Goal: Find specific page/section: Find specific page/section

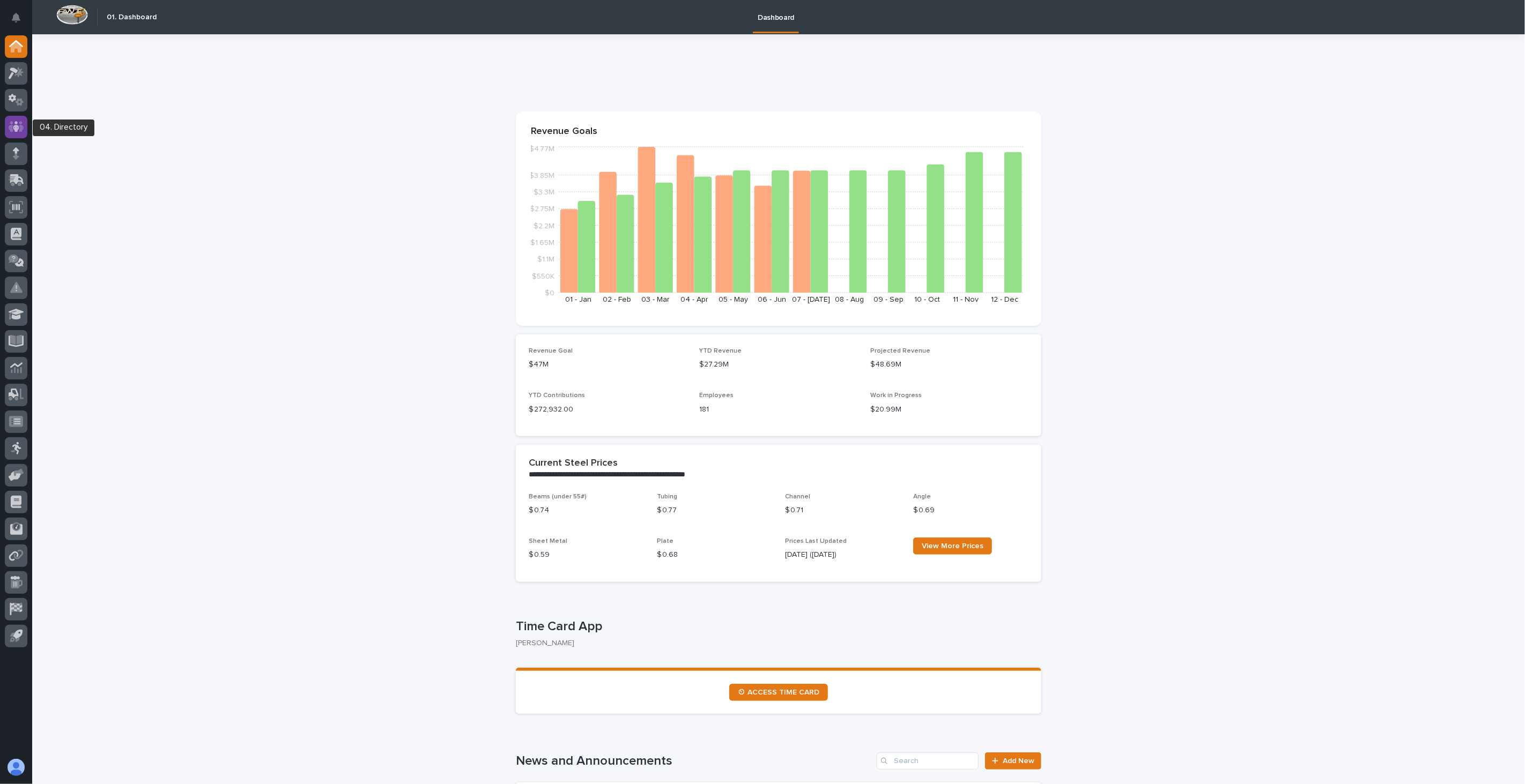
click at [17, 129] on icon at bounding box center [16, 126] width 6 height 10
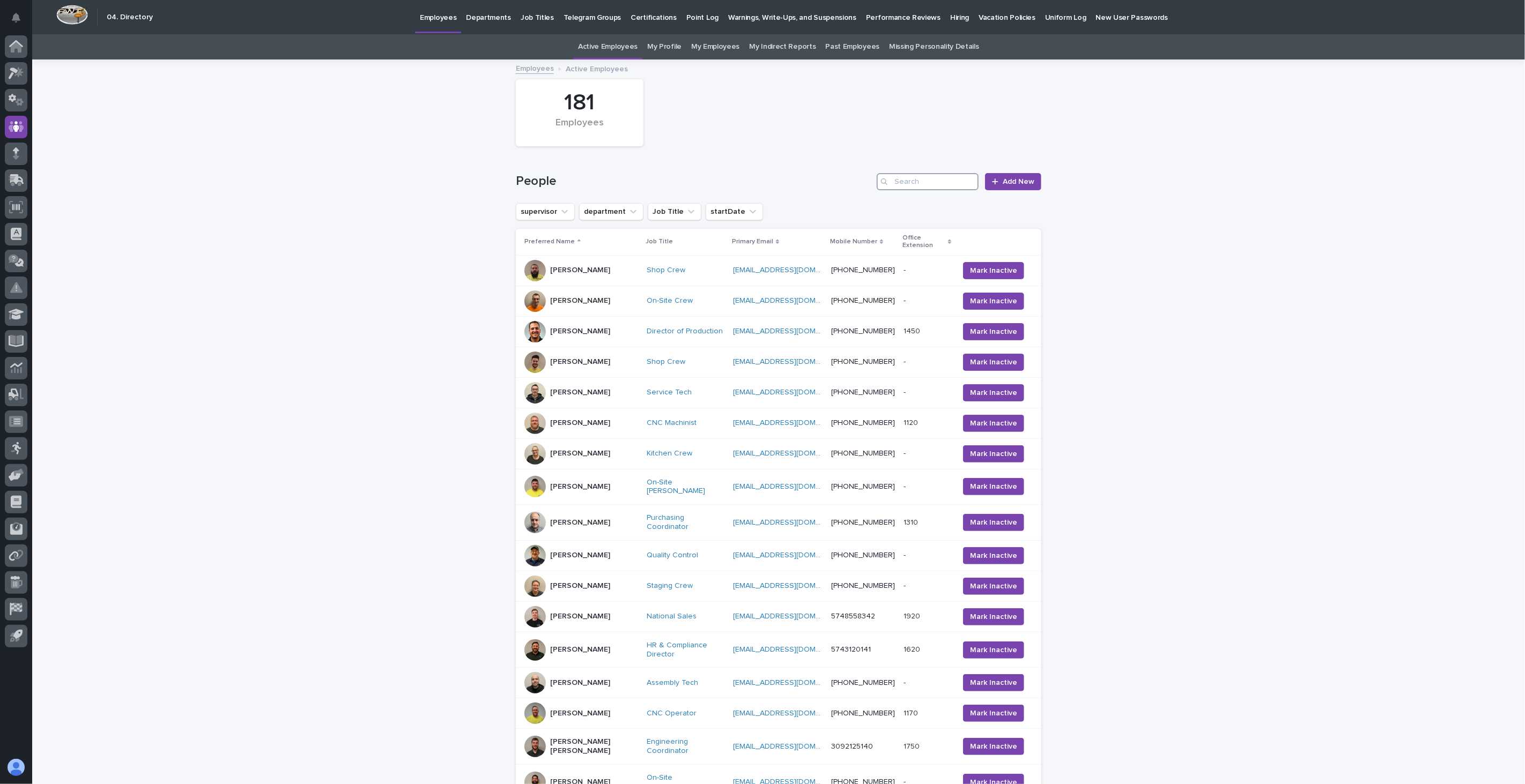
click at [939, 184] on input "Search" at bounding box center [927, 182] width 102 height 17
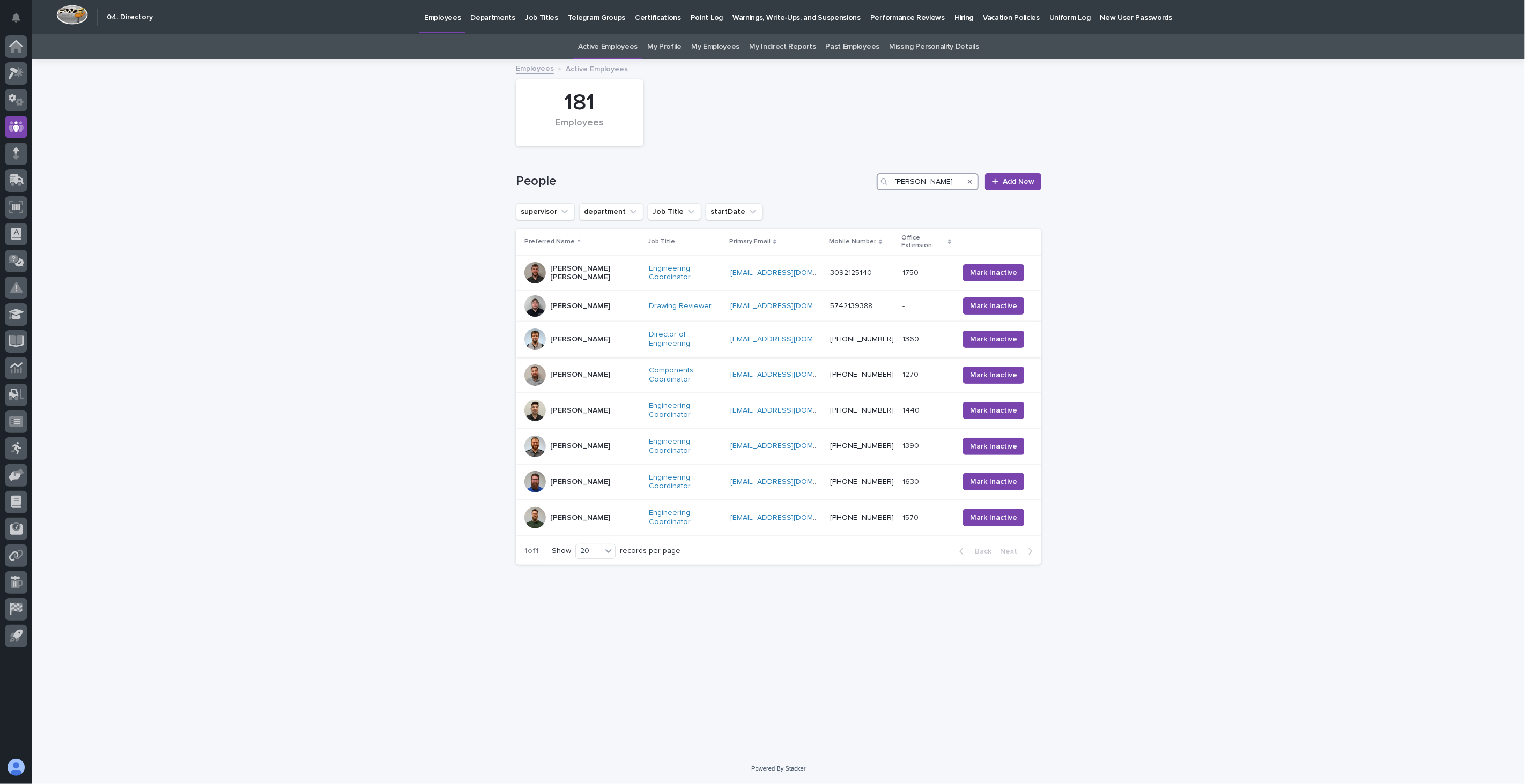
type input "[PERSON_NAME]"
click at [598, 331] on div "[PERSON_NAME]" at bounding box center [580, 339] width 60 height 17
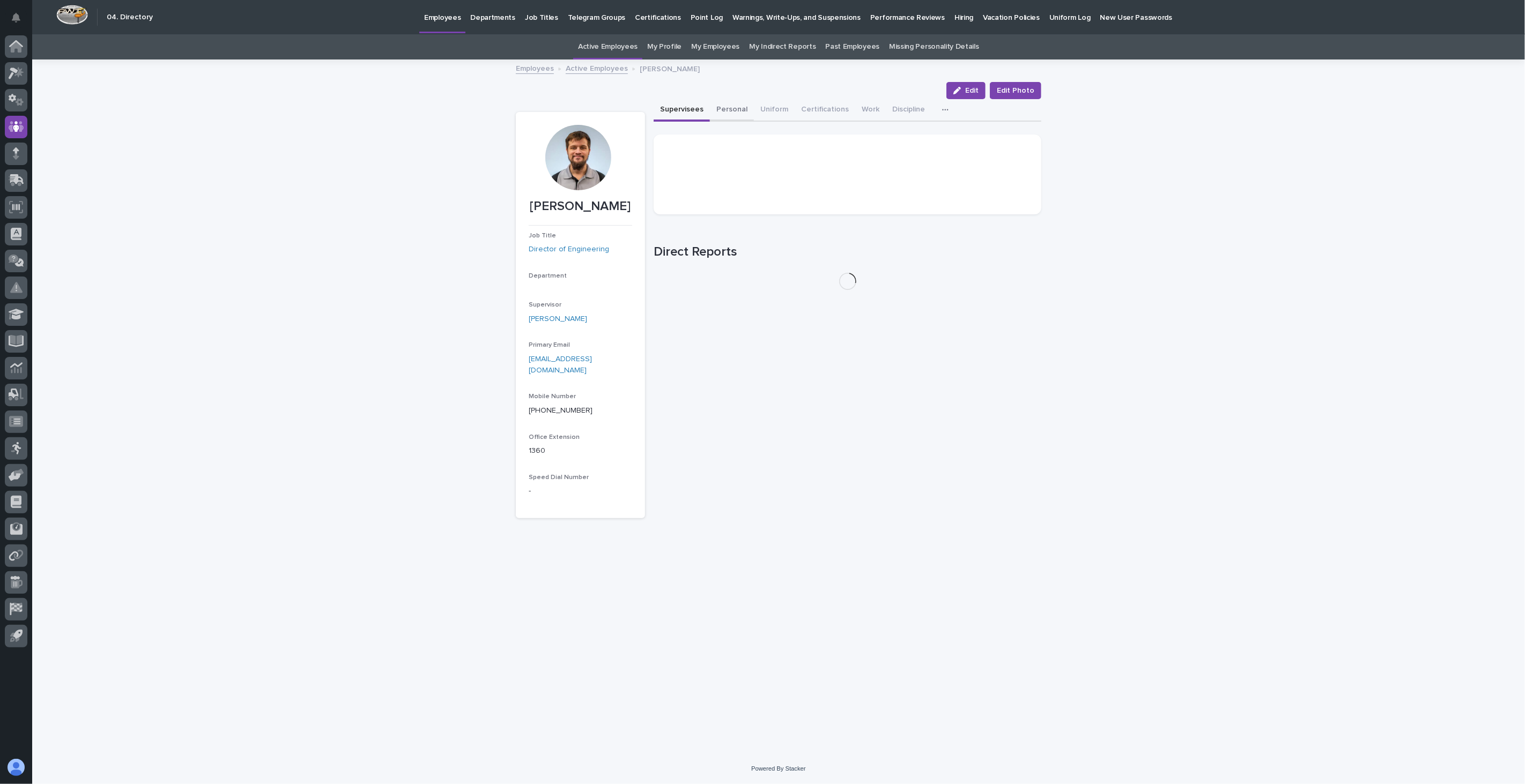
click at [716, 106] on button "Personal" at bounding box center [731, 111] width 44 height 22
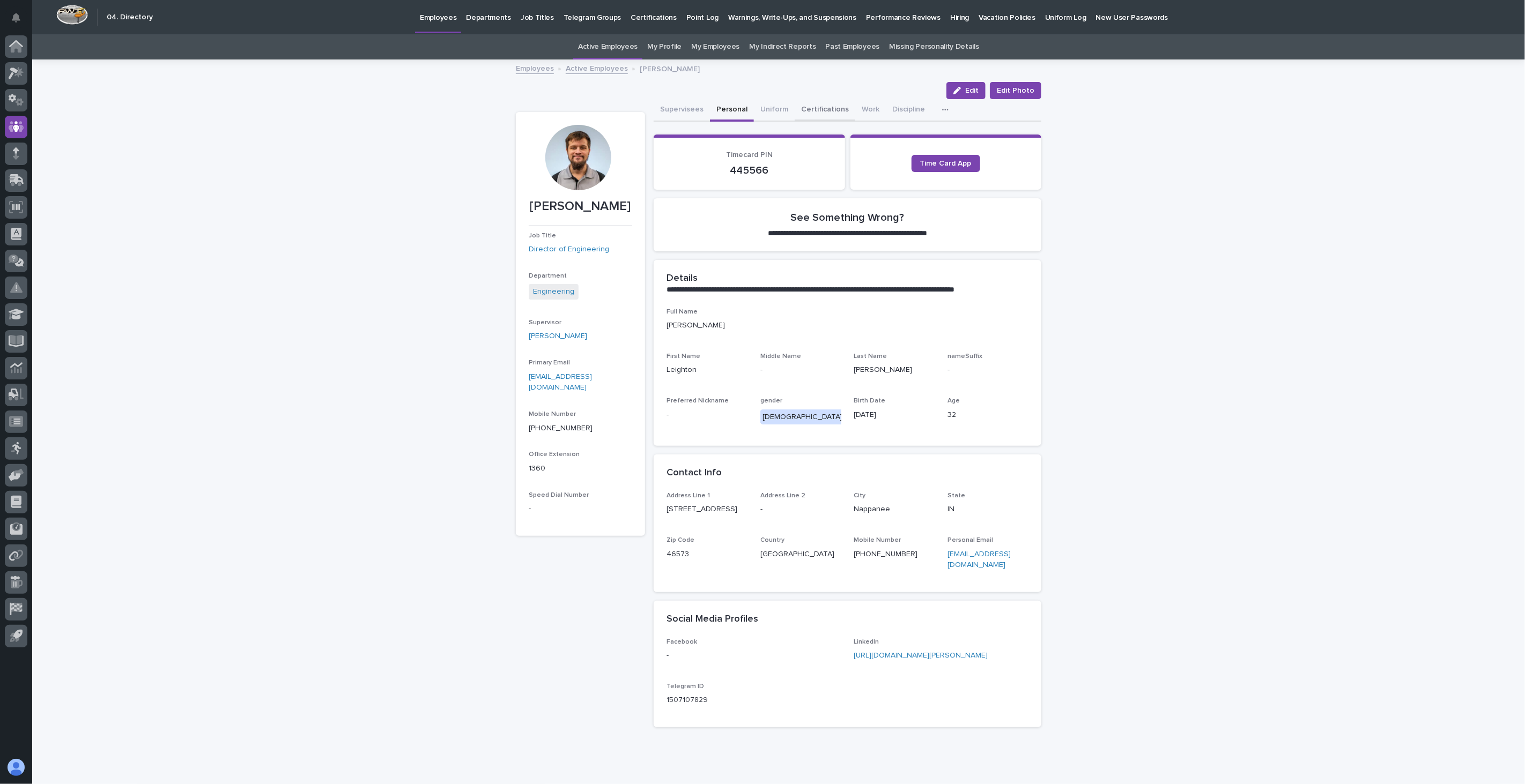
click at [823, 113] on button "Certifications" at bounding box center [825, 111] width 60 height 22
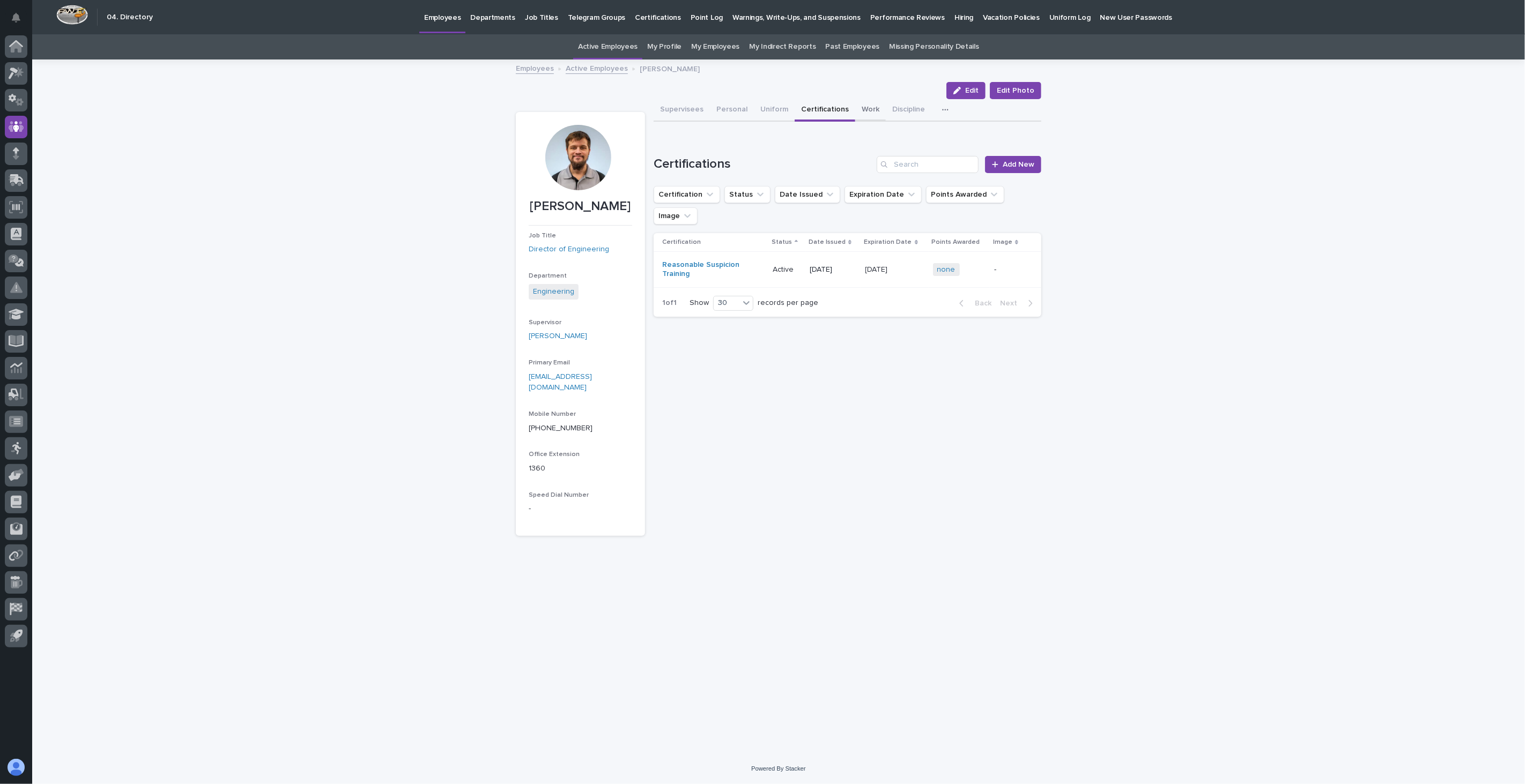
click at [859, 107] on button "Work" at bounding box center [870, 111] width 30 height 22
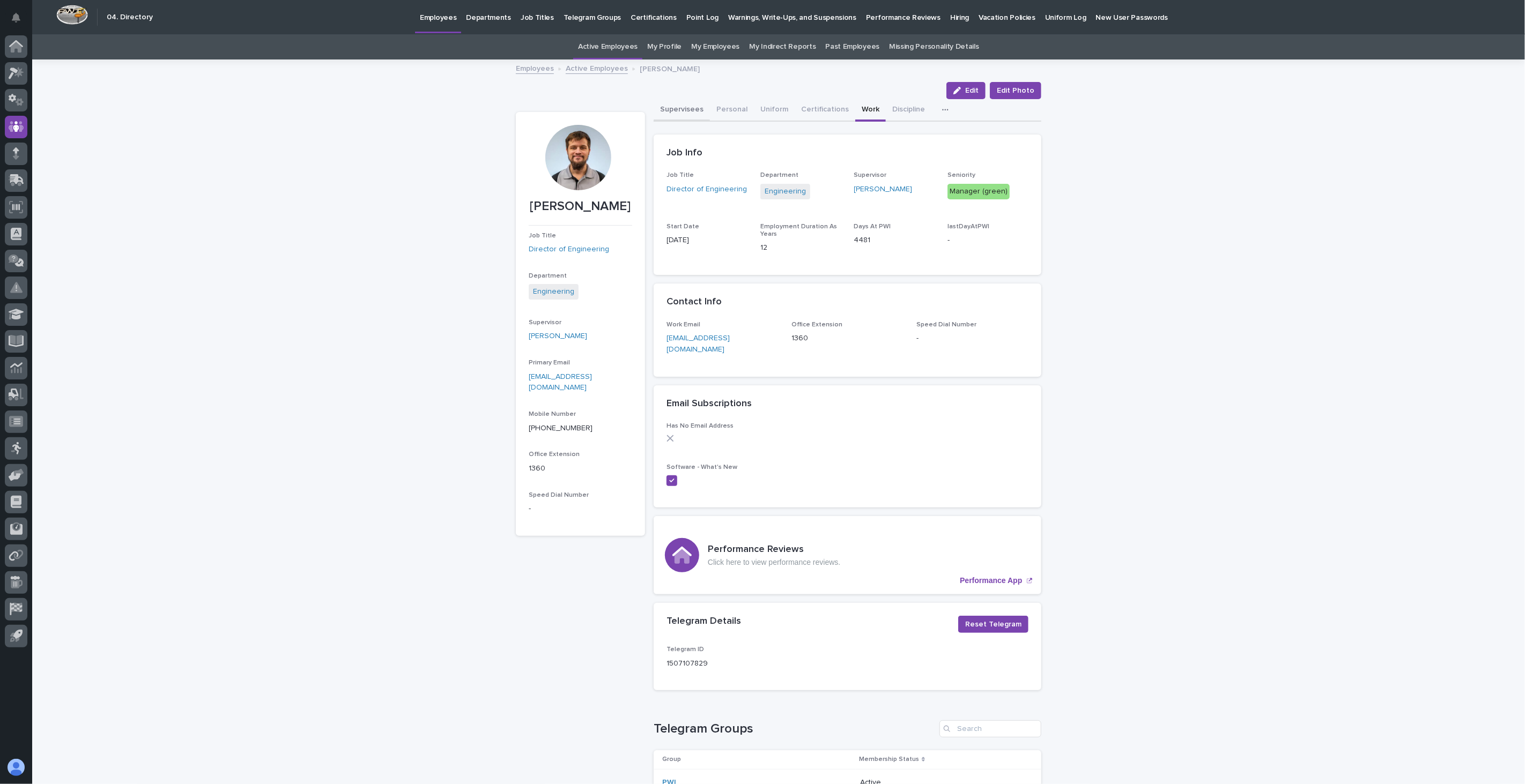
click at [682, 108] on button "Supervisees" at bounding box center [681, 111] width 56 height 22
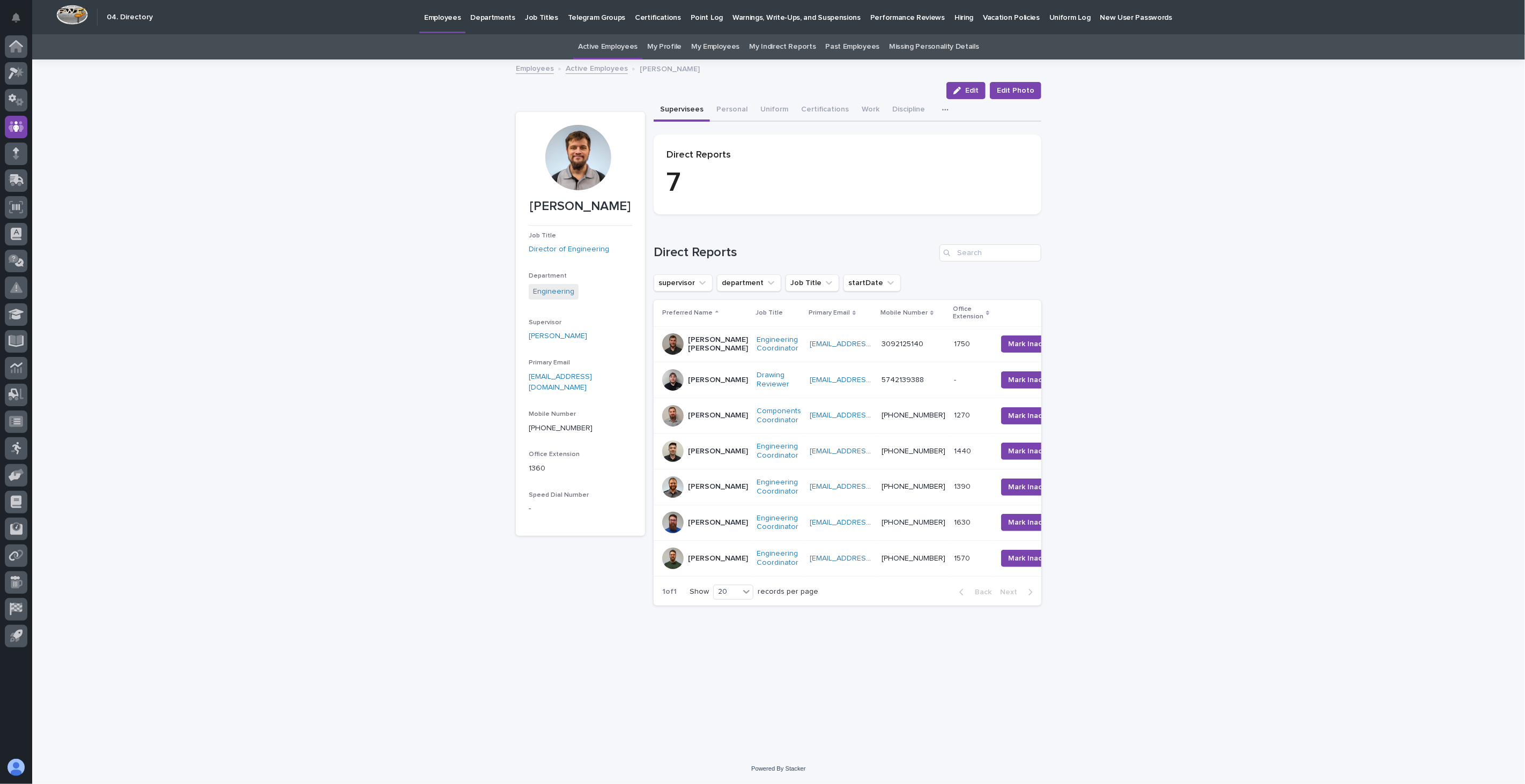
click at [596, 66] on link "Active Employees" at bounding box center [597, 67] width 62 height 12
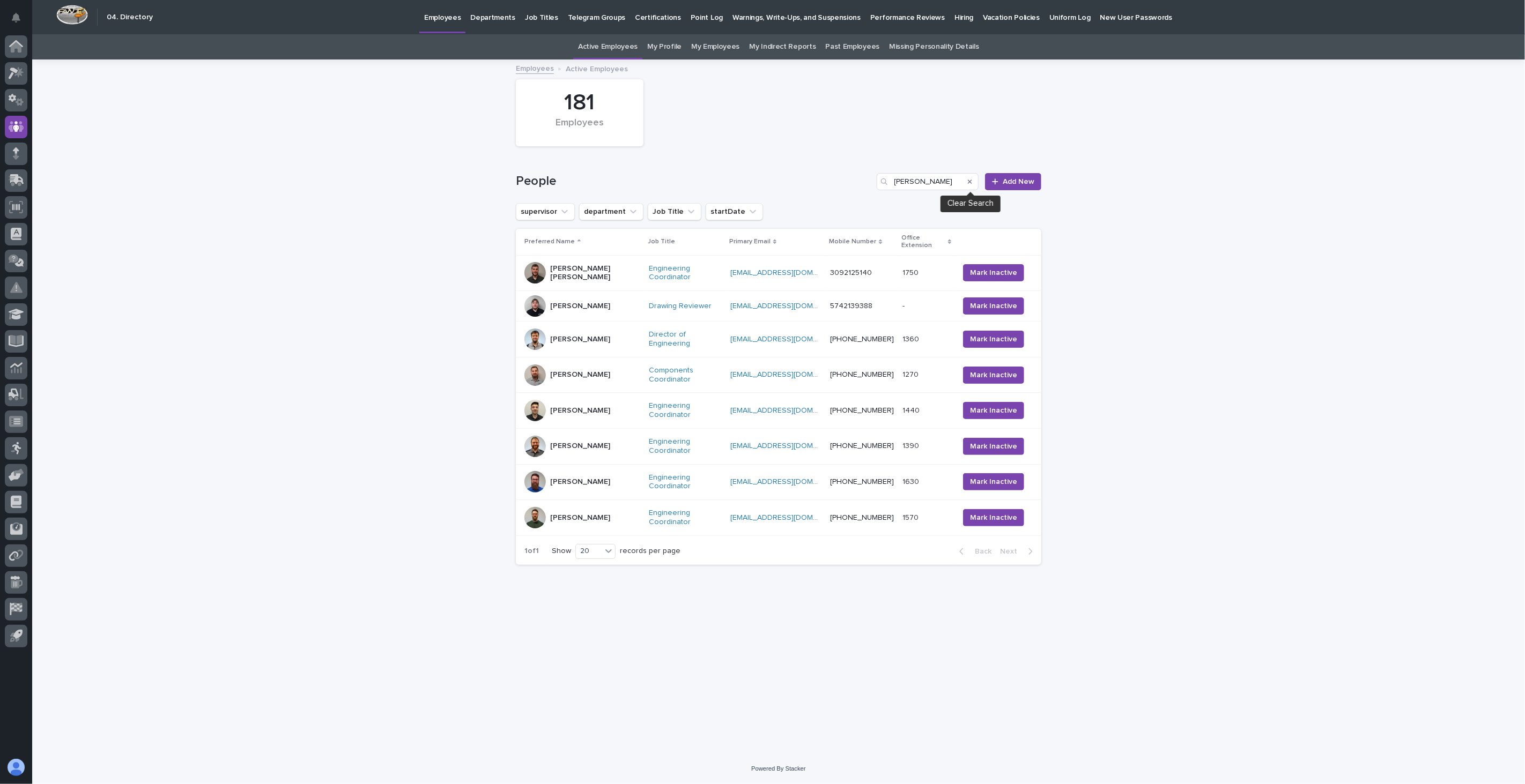
click at [971, 182] on icon "Search" at bounding box center [970, 181] width 4 height 6
